Goal: Task Accomplishment & Management: Manage account settings

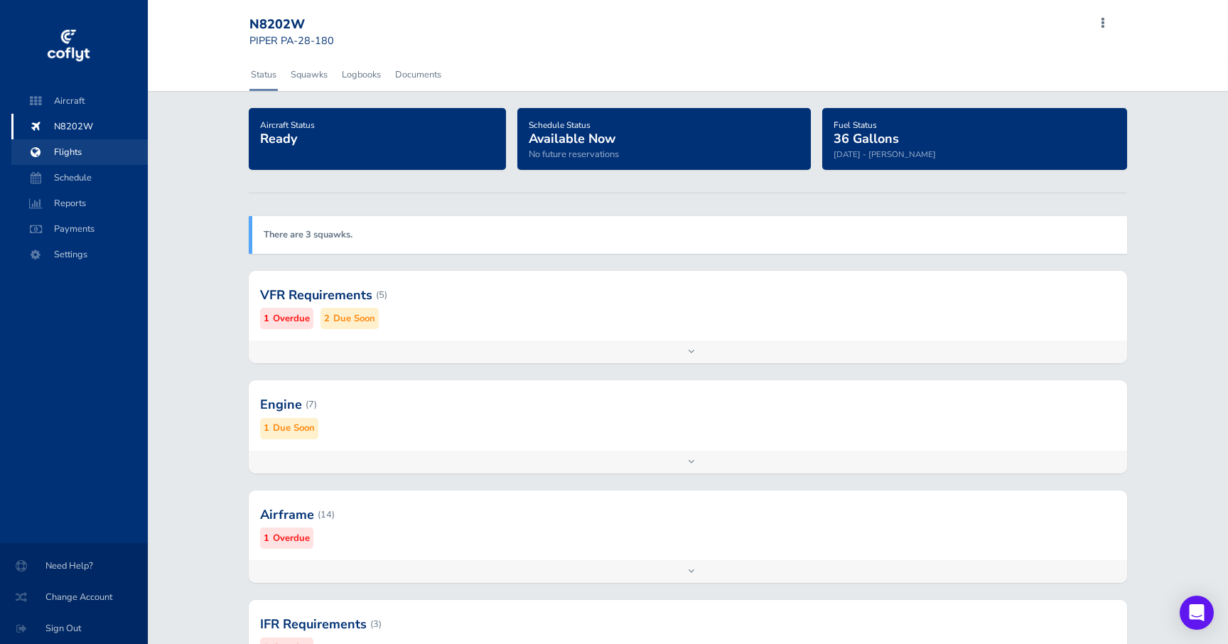
click at [72, 150] on span "Flights" at bounding box center [80, 152] width 108 height 26
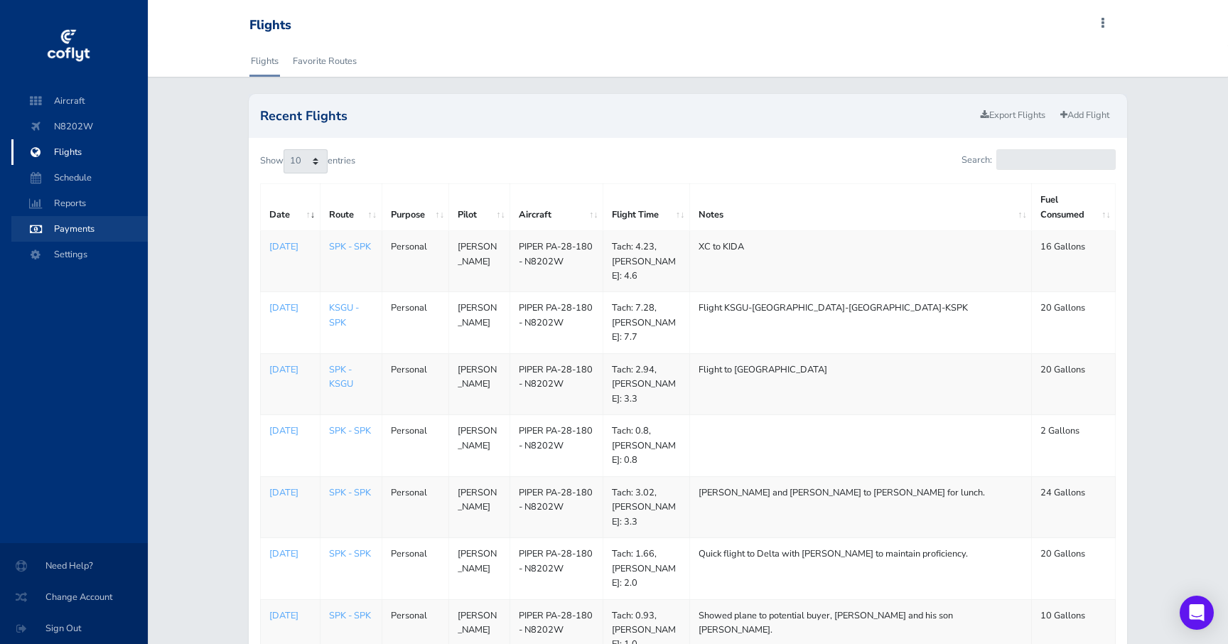
click at [94, 225] on span "Payments" at bounding box center [80, 229] width 108 height 26
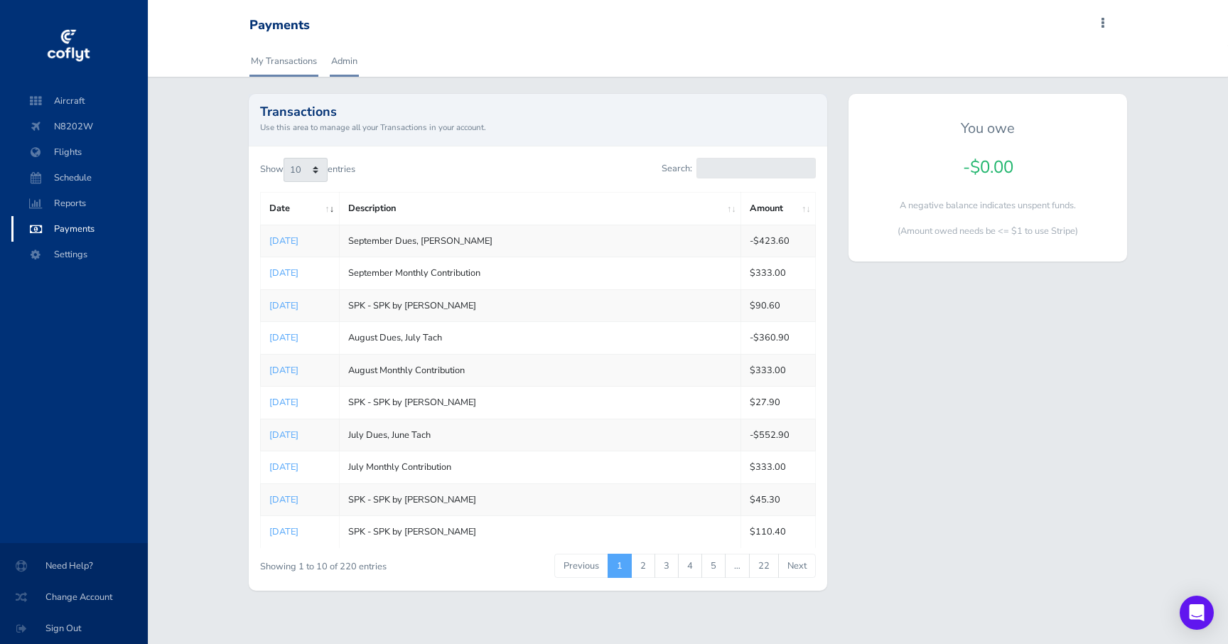
click at [340, 68] on link "Admin" at bounding box center [344, 60] width 29 height 31
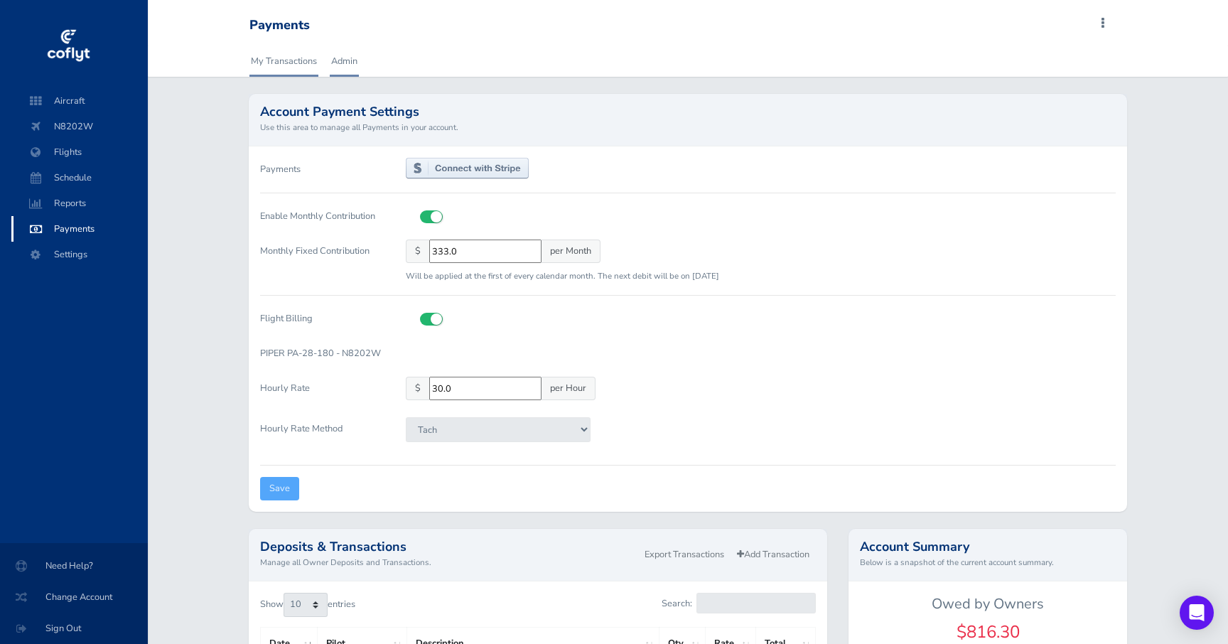
click at [288, 67] on link "My Transactions" at bounding box center [283, 60] width 69 height 31
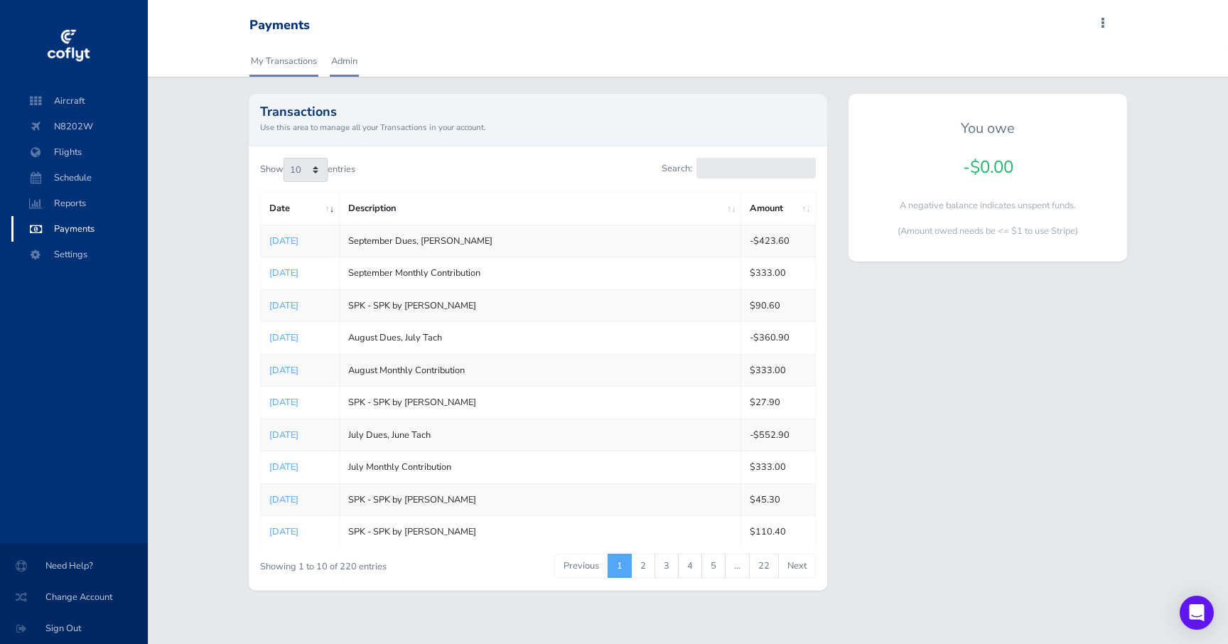
click at [341, 60] on link "Admin" at bounding box center [344, 60] width 29 height 31
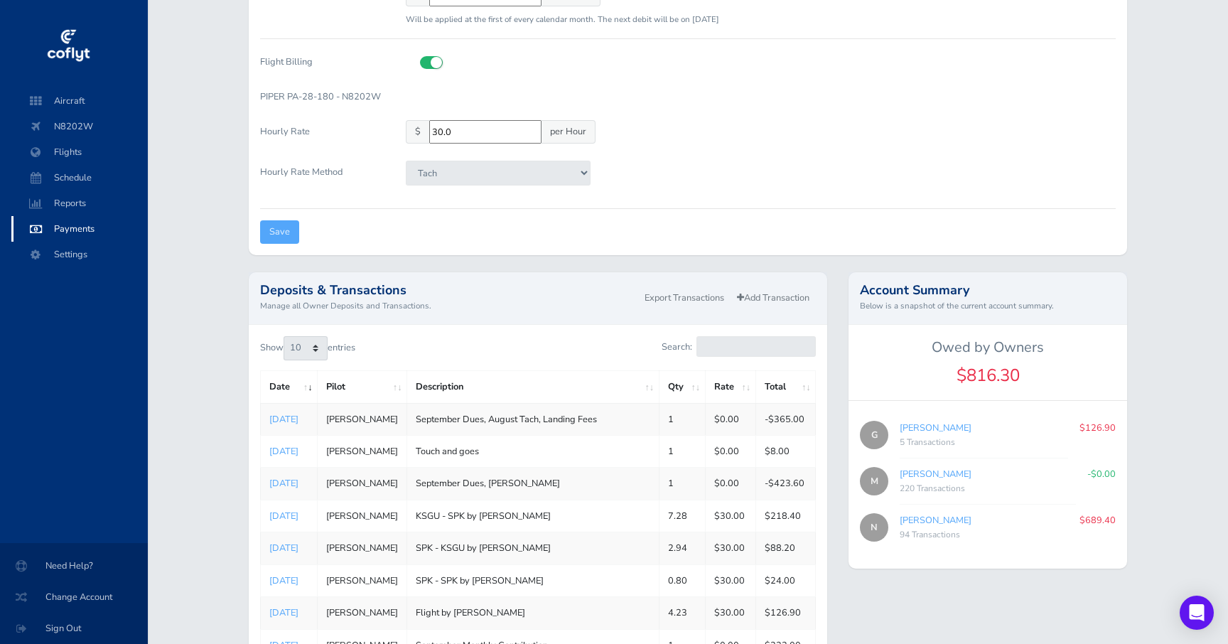
scroll to position [357, 0]
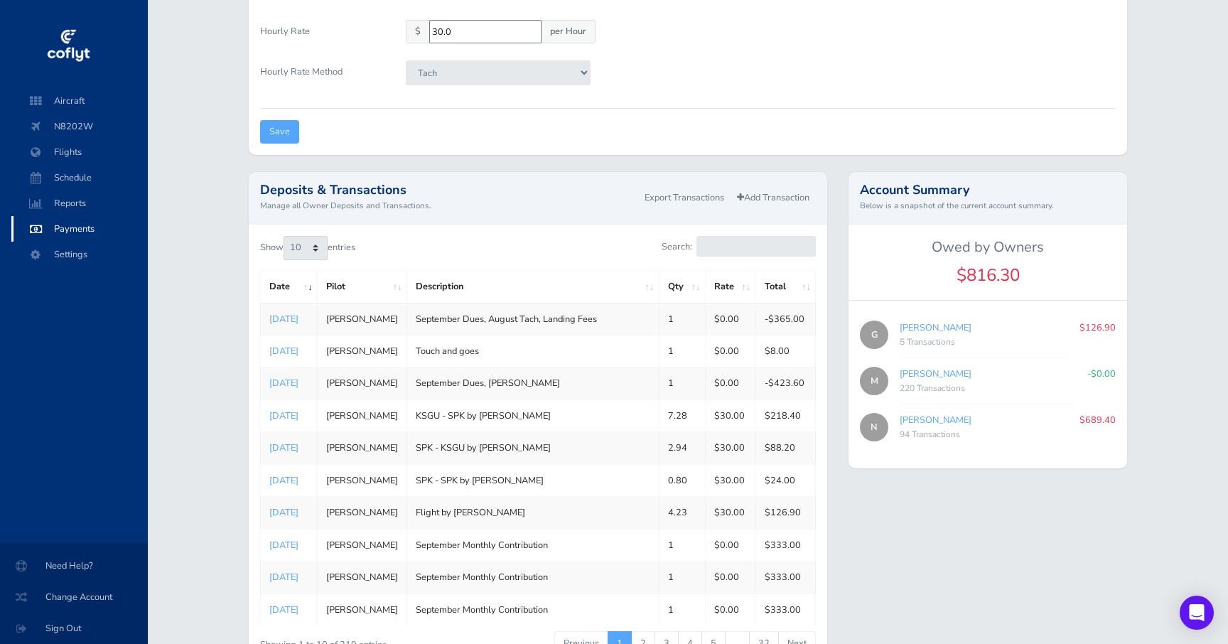
click at [1032, 391] on div "220 Transactions" at bounding box center [987, 389] width 176 height 14
click at [87, 104] on span "Aircraft" at bounding box center [80, 101] width 108 height 26
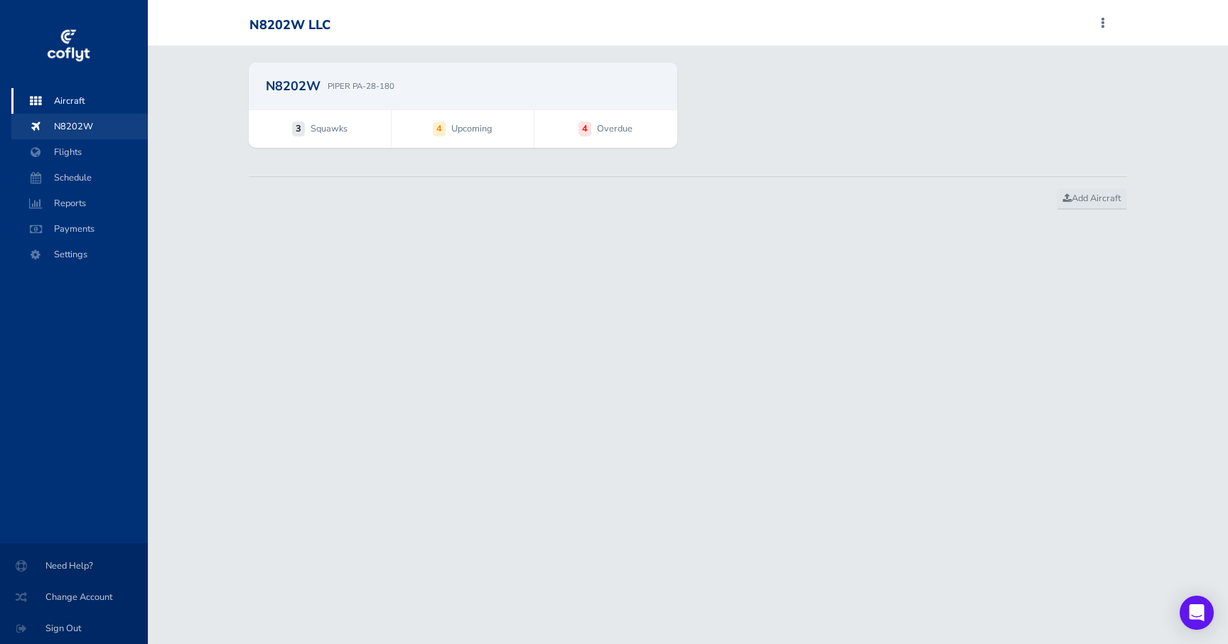
click at [88, 126] on span "N8202W" at bounding box center [80, 127] width 108 height 26
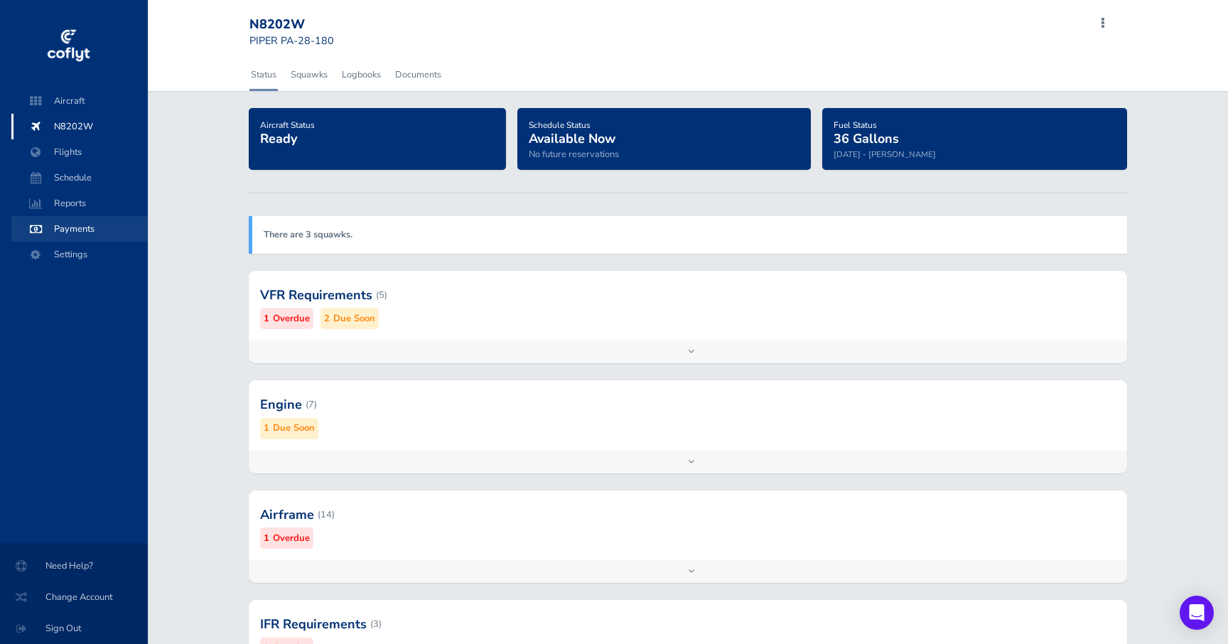
click at [85, 229] on span "Payments" at bounding box center [80, 229] width 108 height 26
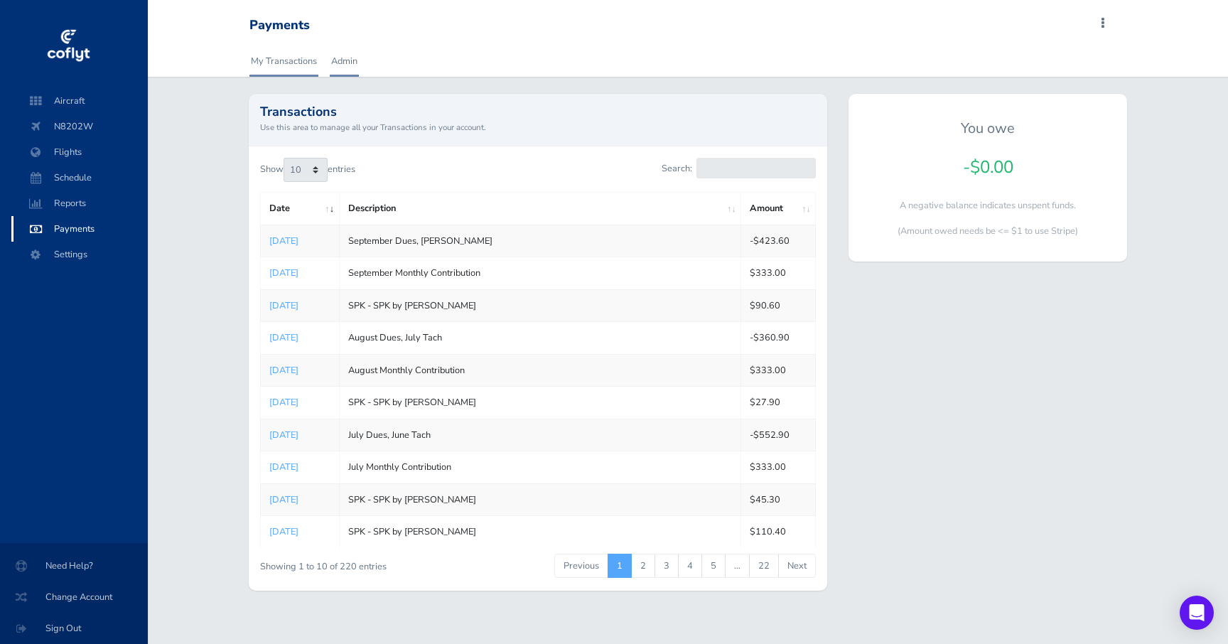
click at [350, 65] on link "Admin" at bounding box center [344, 60] width 29 height 31
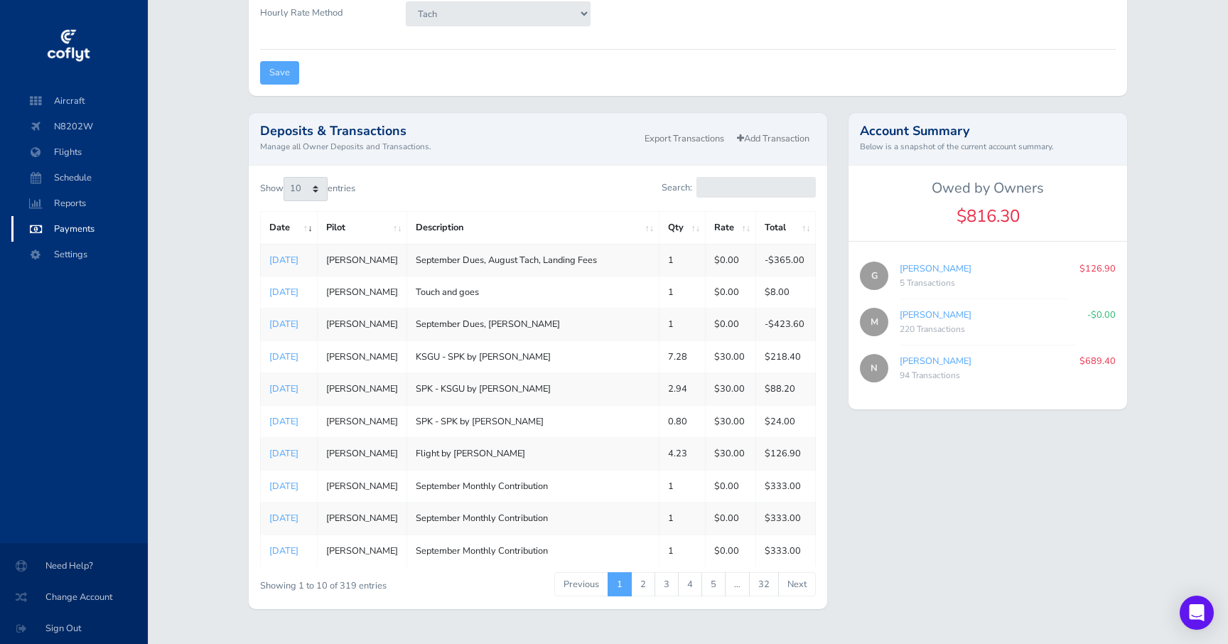
scroll to position [415, 0]
click at [96, 254] on span "Settings" at bounding box center [80, 255] width 108 height 26
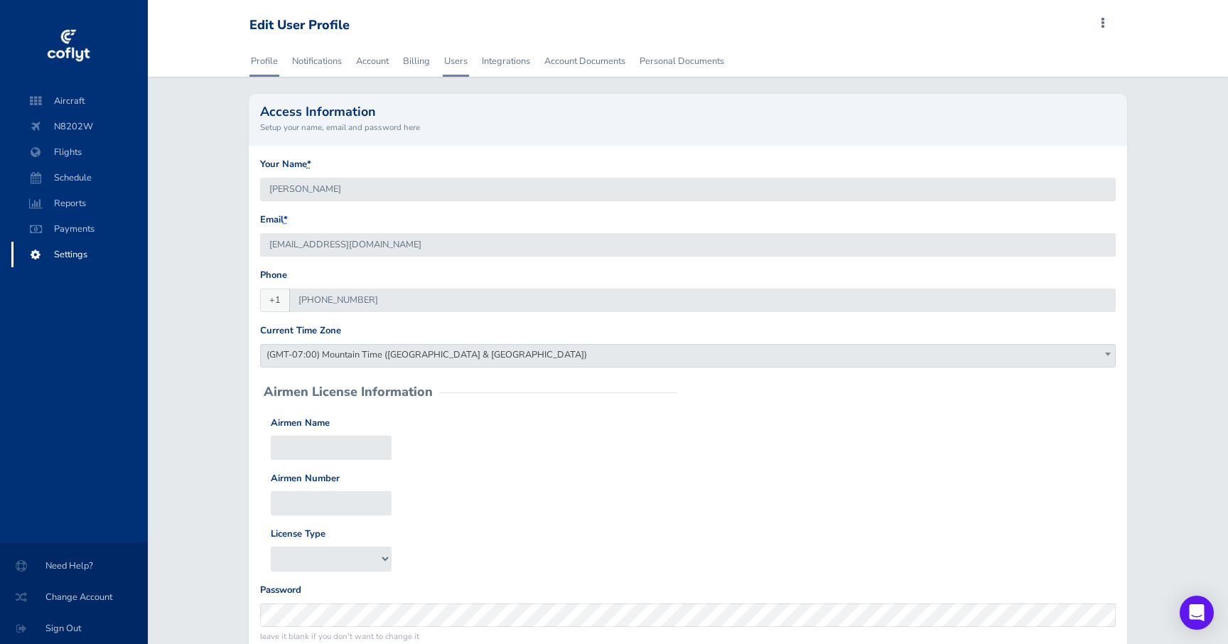
click at [458, 62] on link "Users" at bounding box center [456, 60] width 26 height 31
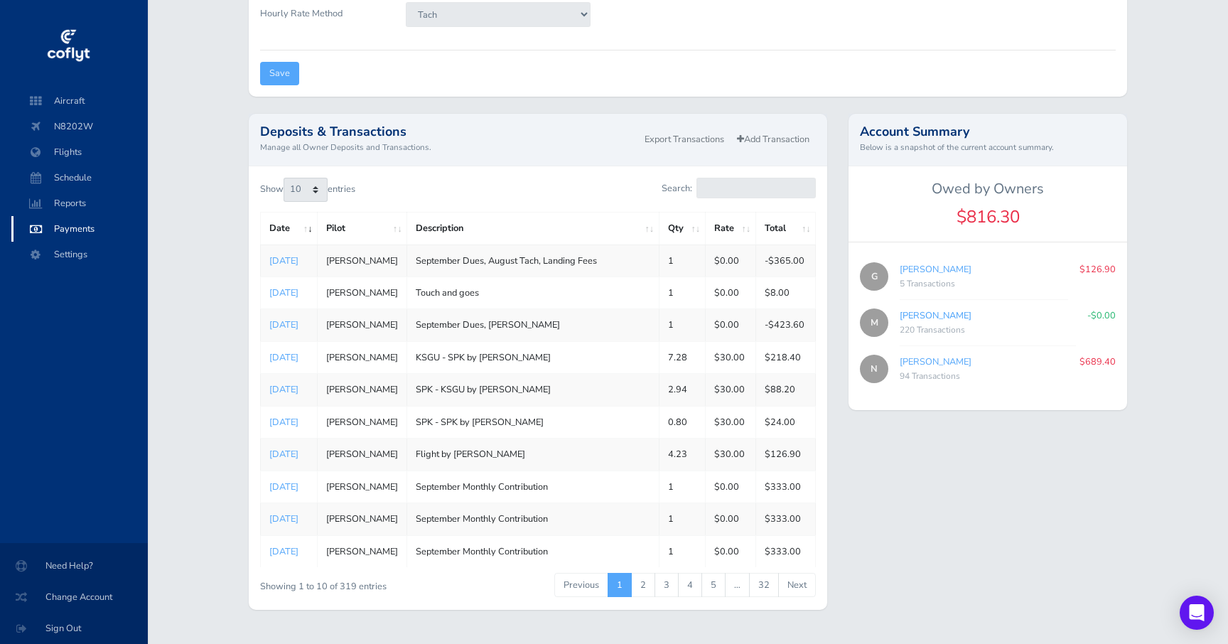
click at [942, 311] on link "[PERSON_NAME]" at bounding box center [935, 315] width 72 height 13
type input "eb4d795c9d"
click at [762, 587] on link "22" at bounding box center [764, 585] width 30 height 24
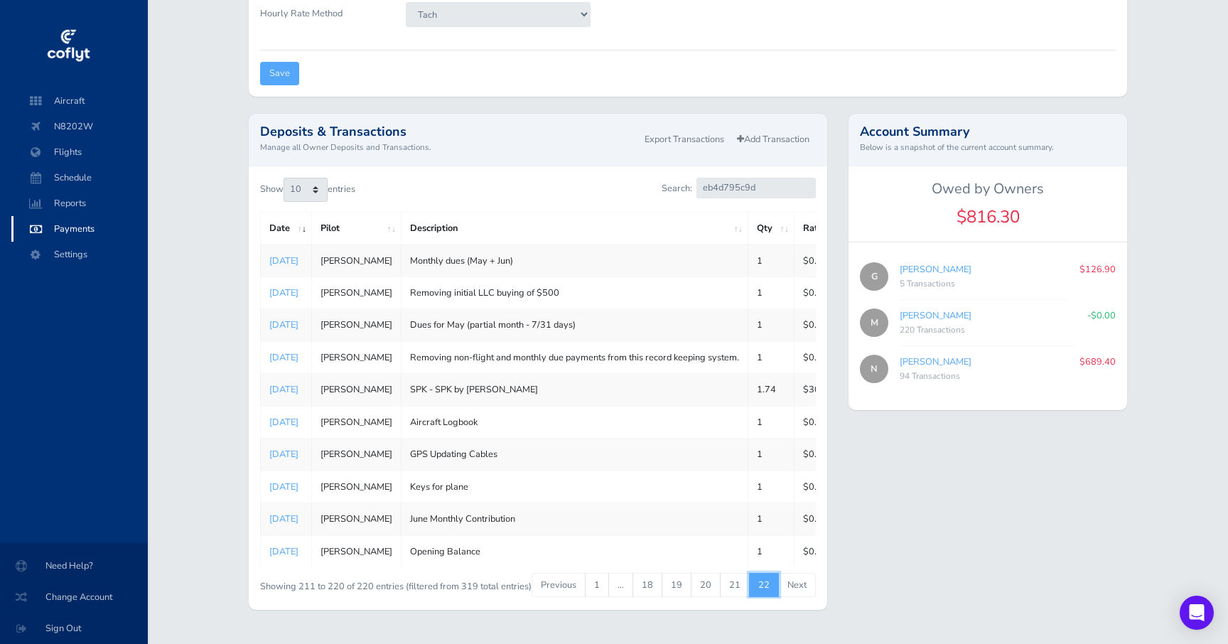
scroll to position [0, 99]
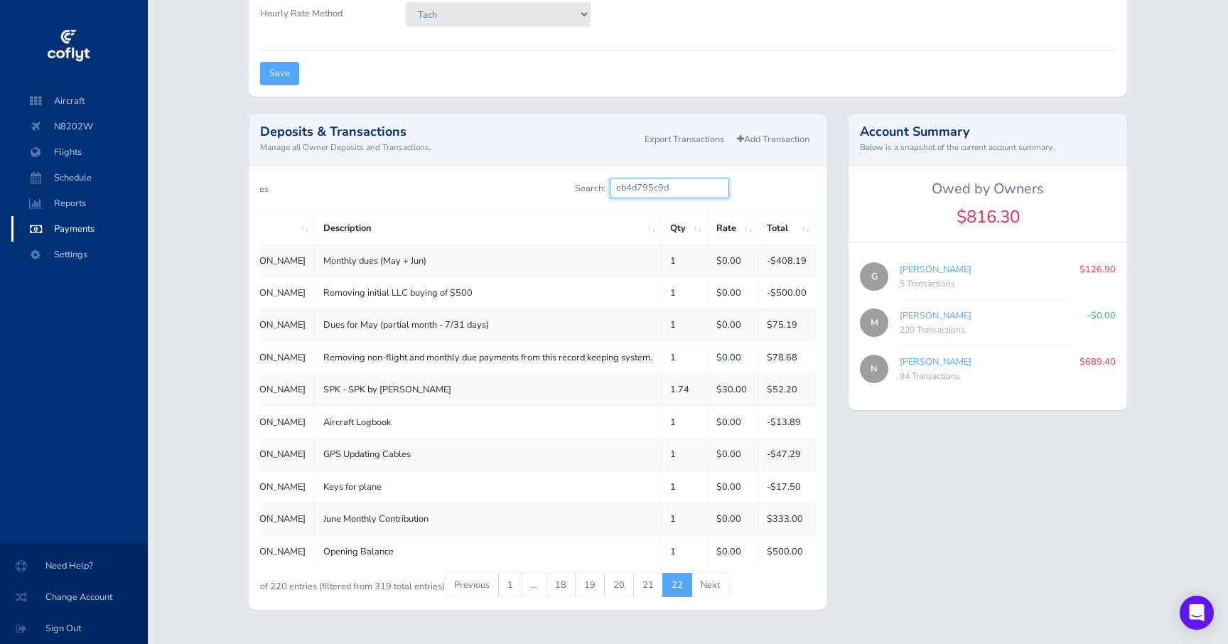
click at [650, 187] on input "eb4d795c9d" at bounding box center [669, 188] width 119 height 21
click at [676, 193] on input "eb4d795c9d" at bounding box center [669, 188] width 119 height 21
click at [670, 139] on link "Export Transactions" at bounding box center [684, 139] width 92 height 21
click at [109, 597] on span "Change Account" at bounding box center [74, 597] width 114 height 26
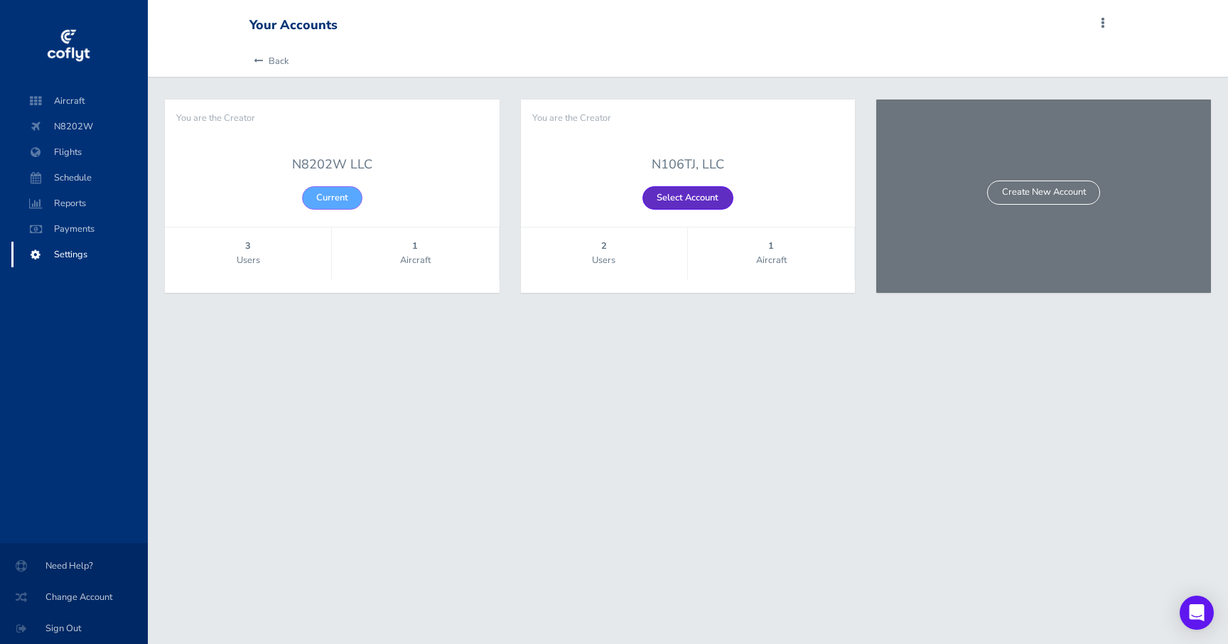
click at [693, 188] on link "Select Account" at bounding box center [687, 197] width 90 height 23
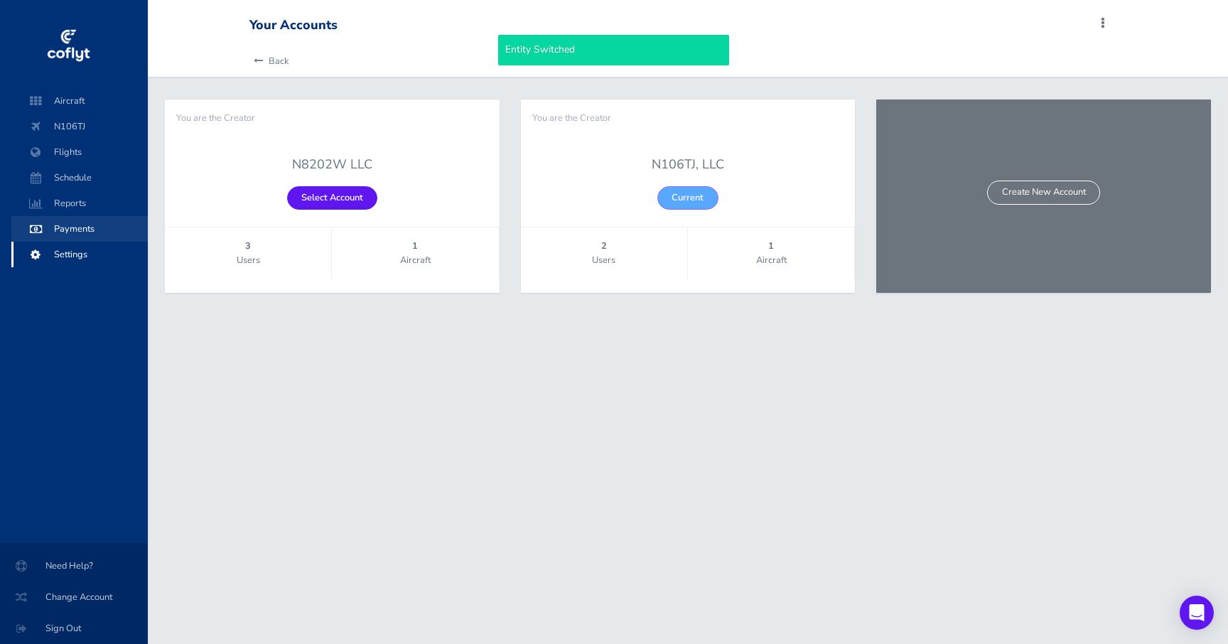
click at [74, 223] on span "Payments" at bounding box center [80, 229] width 108 height 26
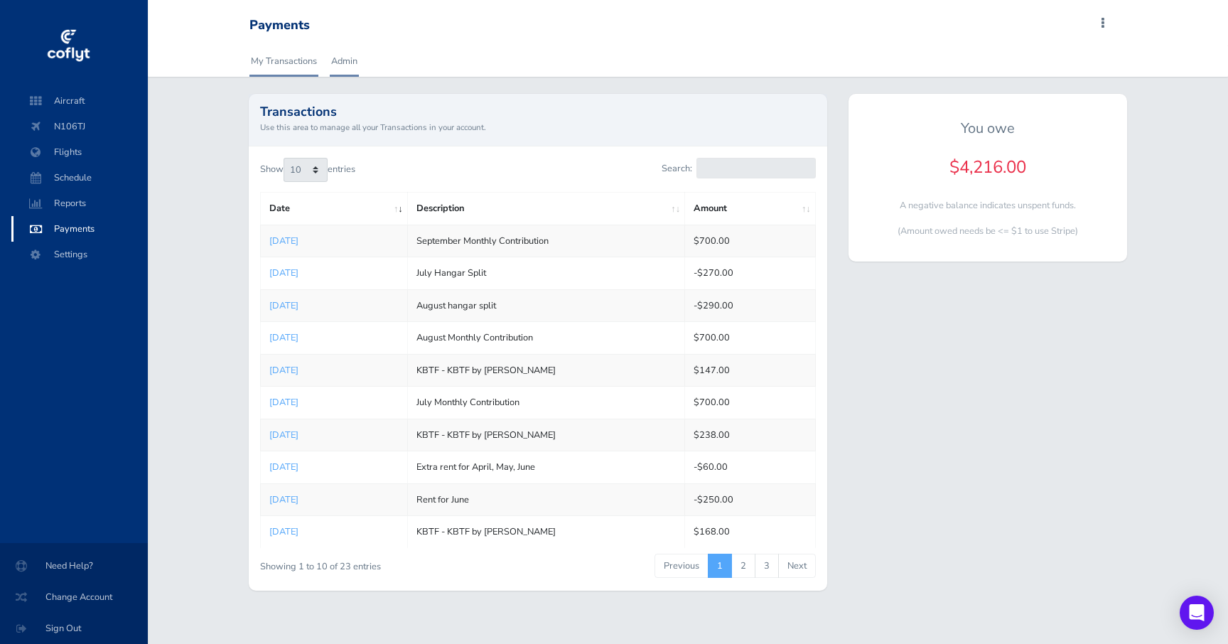
click at [347, 63] on link "Admin" at bounding box center [344, 60] width 29 height 31
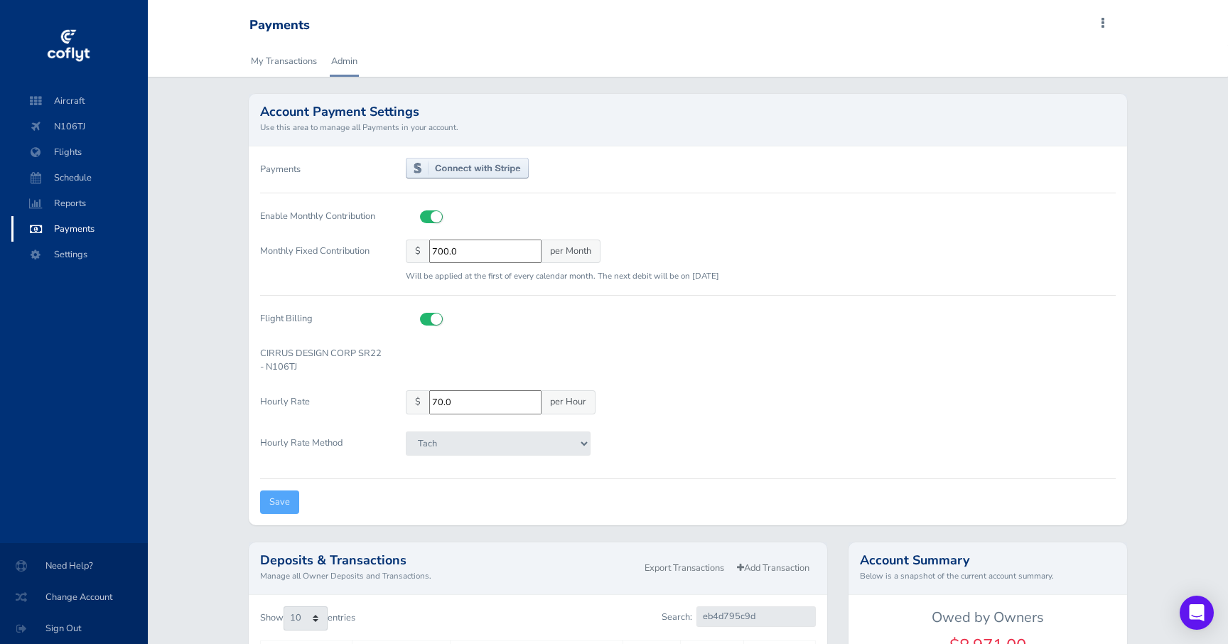
scroll to position [261, 0]
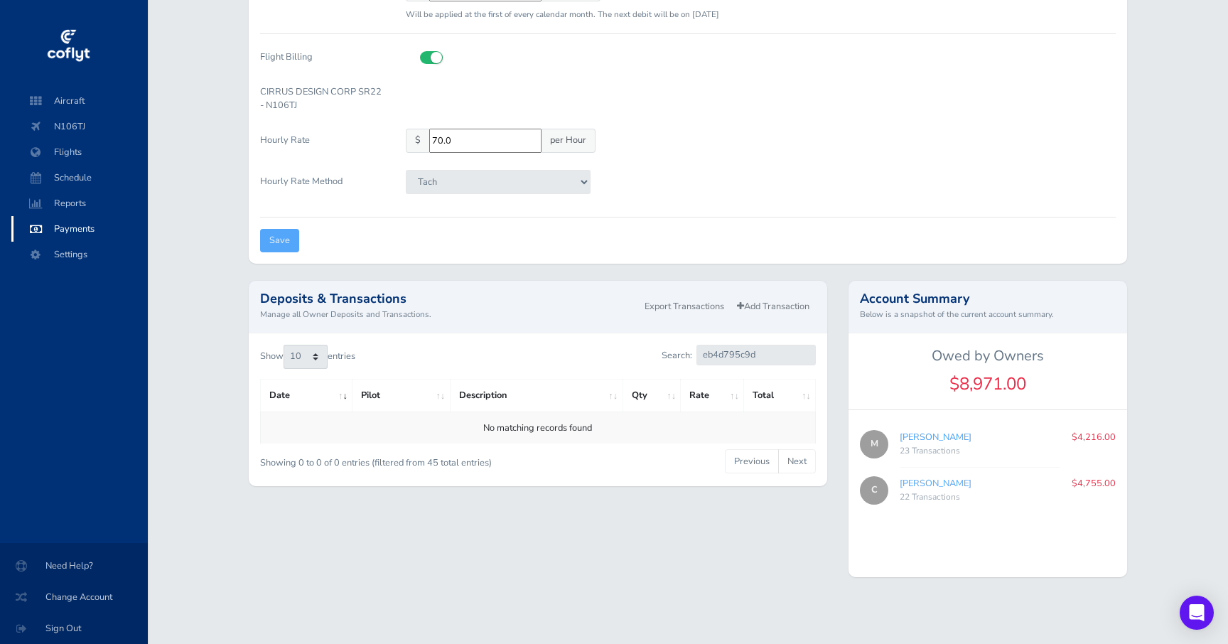
click at [943, 436] on link "Morgan Dailey" at bounding box center [935, 437] width 72 height 13
type input "5d4d741388"
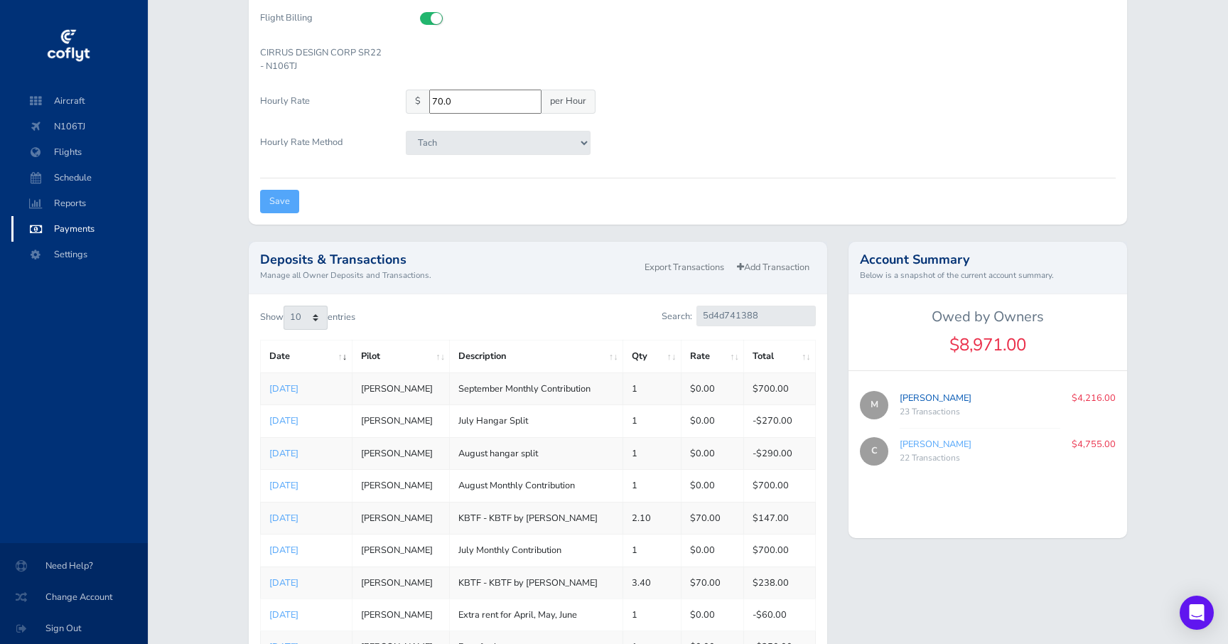
scroll to position [310, 0]
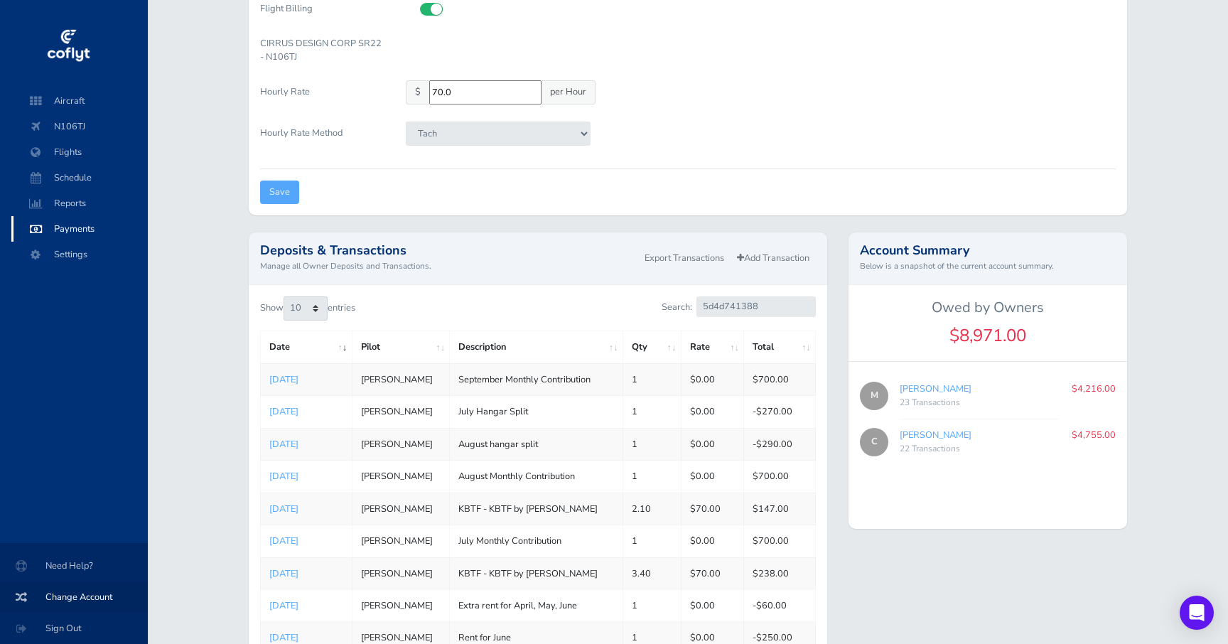
click at [108, 594] on span "Change Account" at bounding box center [74, 597] width 114 height 26
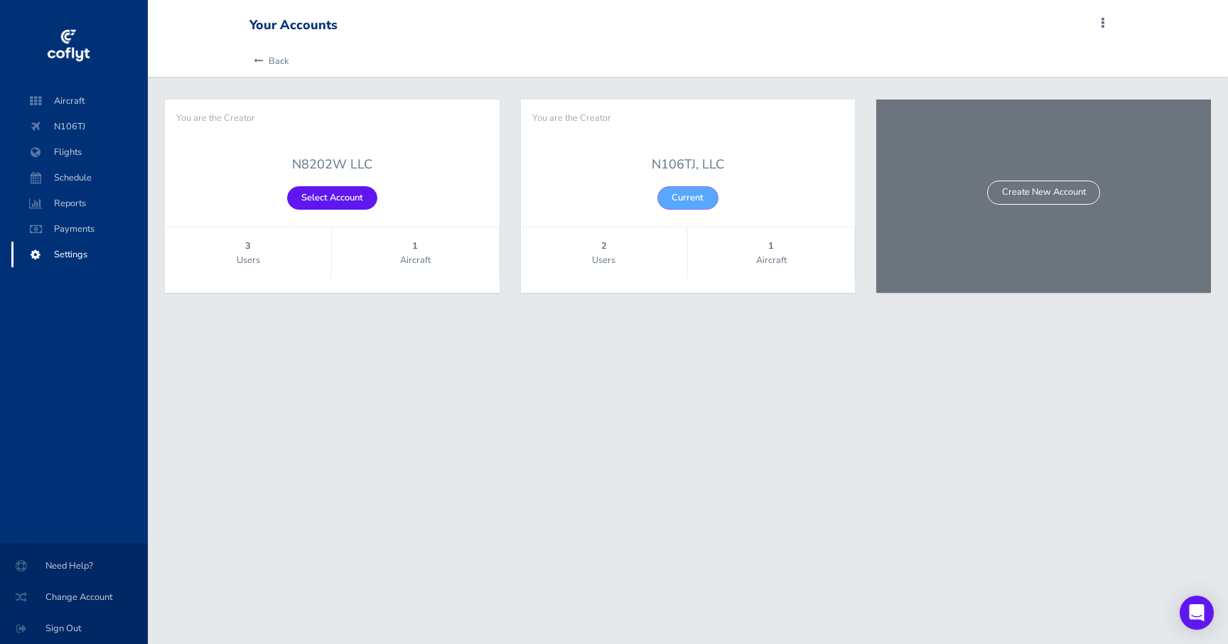
click at [315, 183] on div "N8202W LLC Select Account" at bounding box center [332, 182] width 335 height 90
click at [318, 189] on link "Select Account" at bounding box center [332, 197] width 90 height 23
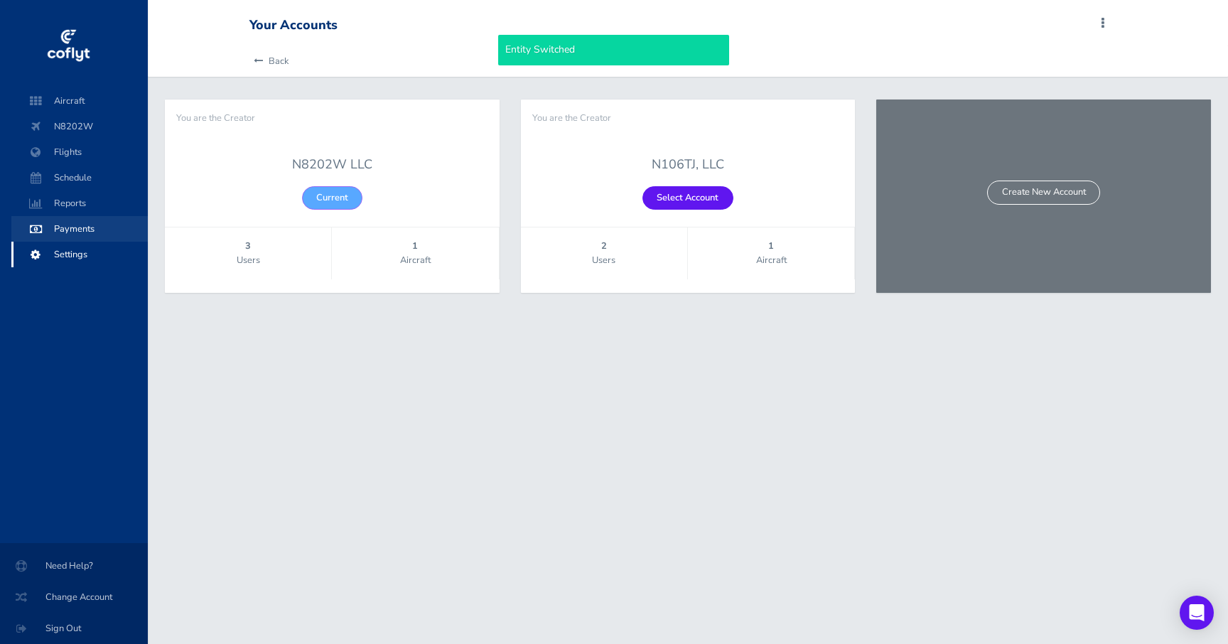
click at [72, 226] on span "Payments" at bounding box center [80, 229] width 108 height 26
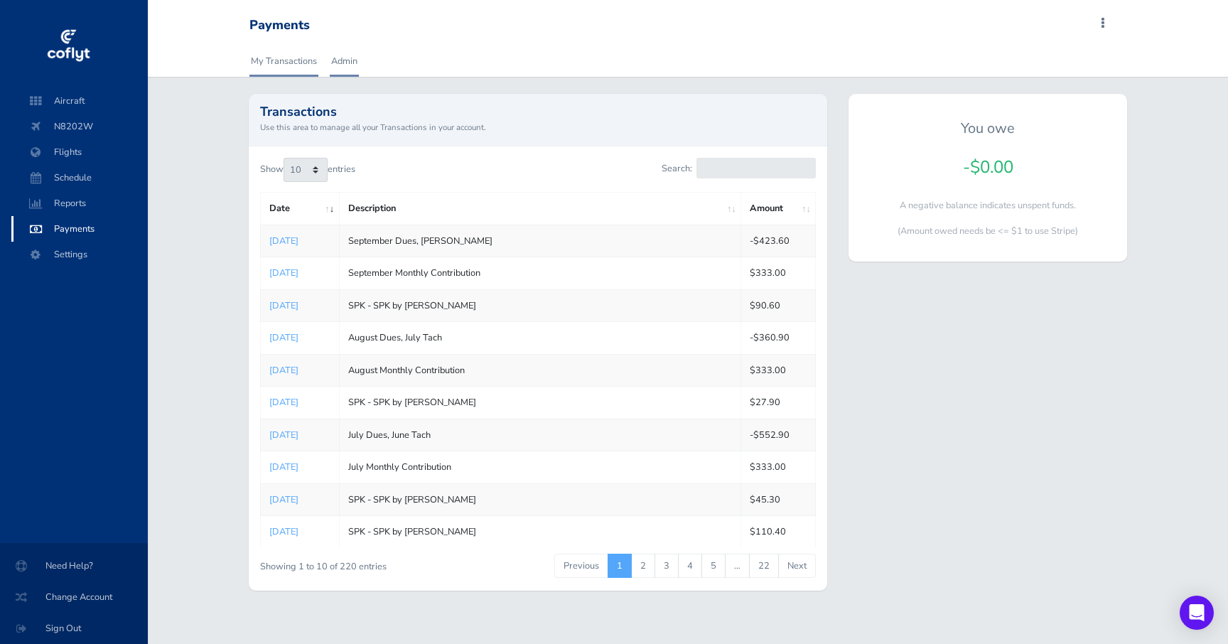
click at [348, 63] on link "Admin" at bounding box center [344, 60] width 29 height 31
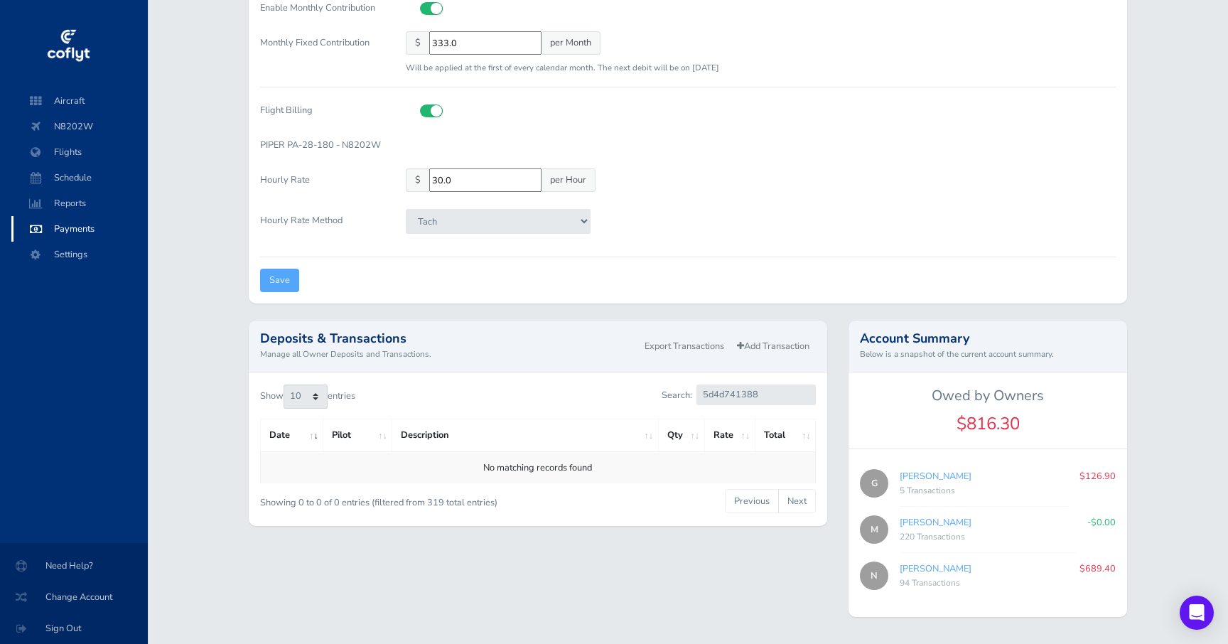
scroll to position [234, 0]
